Goal: Navigation & Orientation: Find specific page/section

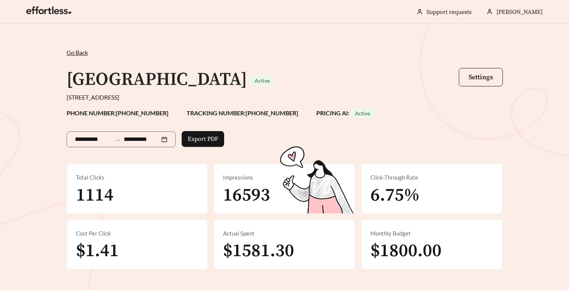
click at [76, 50] on span "Go Back" at bounding box center [77, 52] width 21 height 7
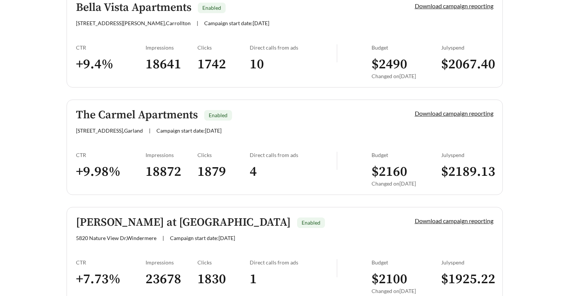
scroll to position [1842, 0]
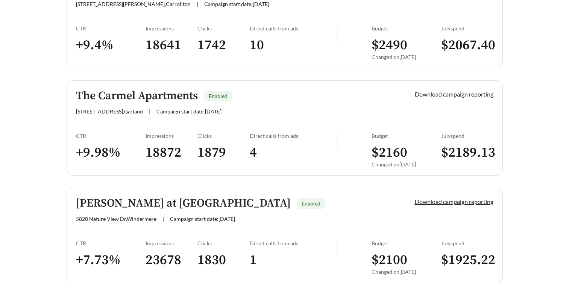
click at [144, 106] on div "The Carmel Apartments Enabled [STREET_ADDRESS] | Campaign start date: [DATE]" at bounding box center [232, 102] width 313 height 25
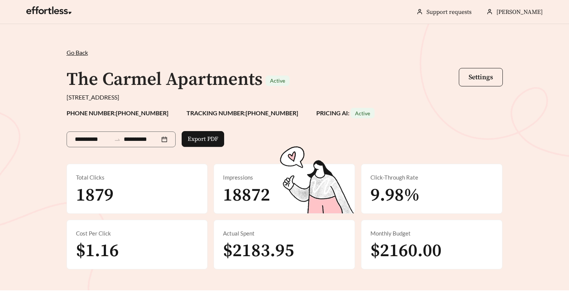
click at [75, 53] on span "Go Back" at bounding box center [77, 52] width 21 height 7
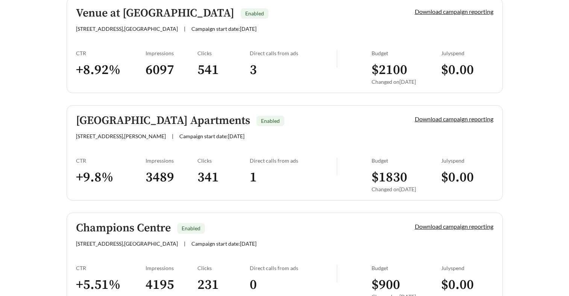
scroll to position [628, 0]
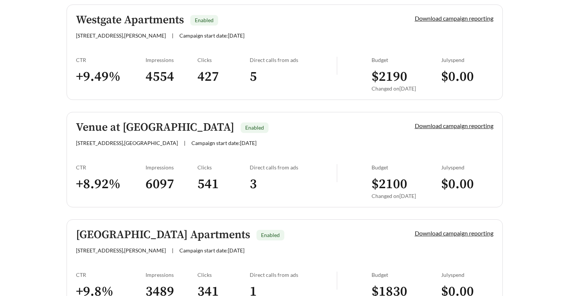
click at [148, 232] on h5 "[GEOGRAPHIC_DATA] Apartments" at bounding box center [163, 235] width 174 height 12
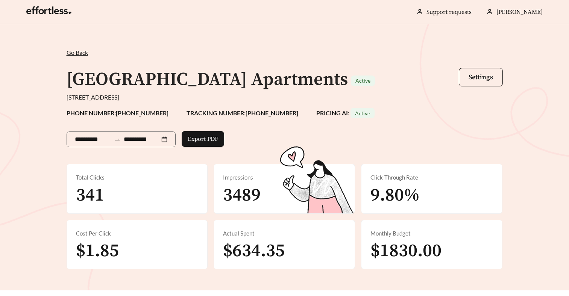
click at [74, 51] on span "Go Back" at bounding box center [77, 52] width 21 height 7
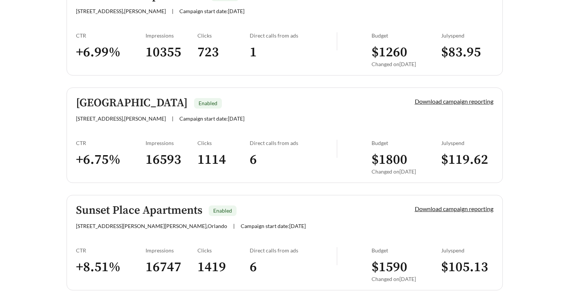
scroll to position [75, 0]
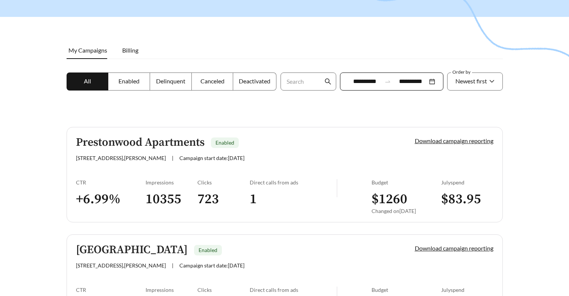
click at [136, 144] on h5 "Prestonwood Apartments" at bounding box center [140, 142] width 129 height 12
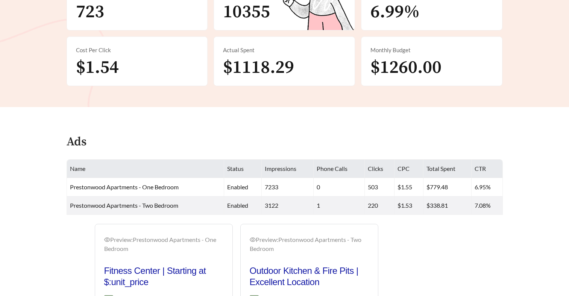
scroll to position [188, 0]
